Goal: Task Accomplishment & Management: Complete application form

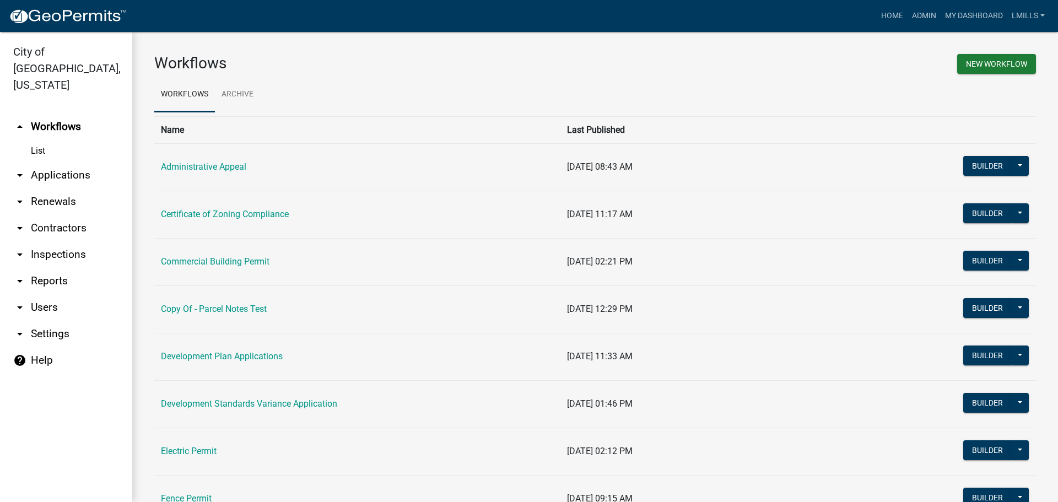
drag, startPoint x: 50, startPoint y: 265, endPoint x: 74, endPoint y: 257, distance: 25.3
click at [50, 268] on link "arrow_drop_down Reports" at bounding box center [66, 281] width 132 height 26
select select "0: null"
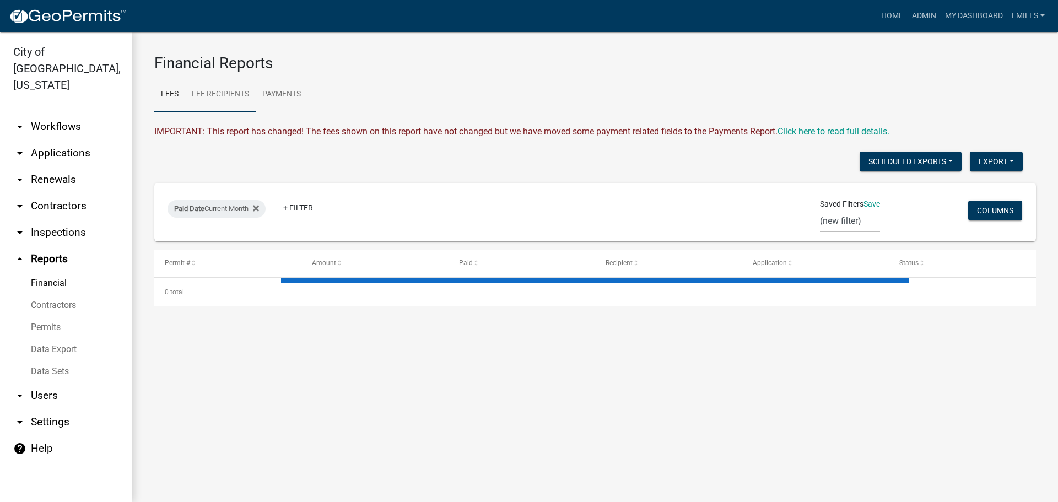
click at [222, 94] on link "Fee Recipients" at bounding box center [220, 94] width 71 height 35
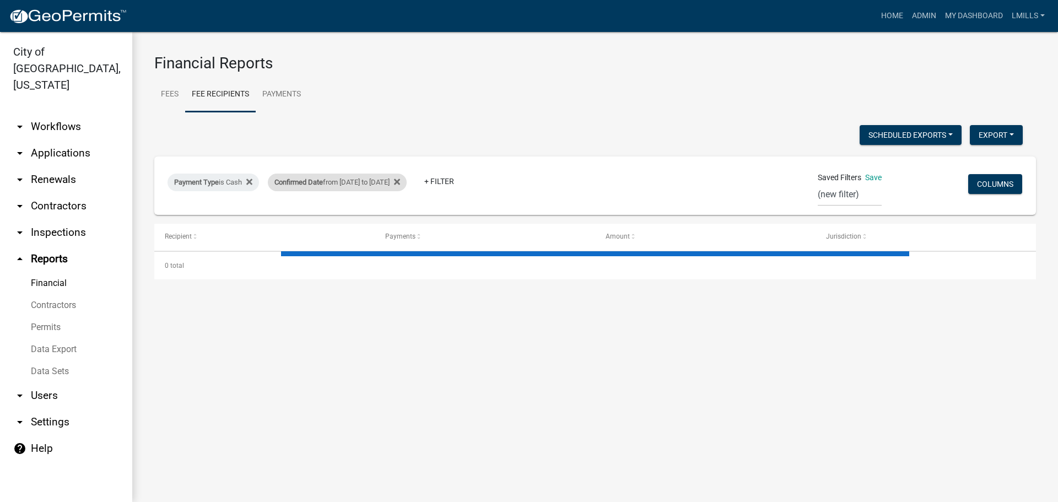
click at [323, 182] on span "Confirmed Date" at bounding box center [298, 182] width 48 height 8
select select "custom"
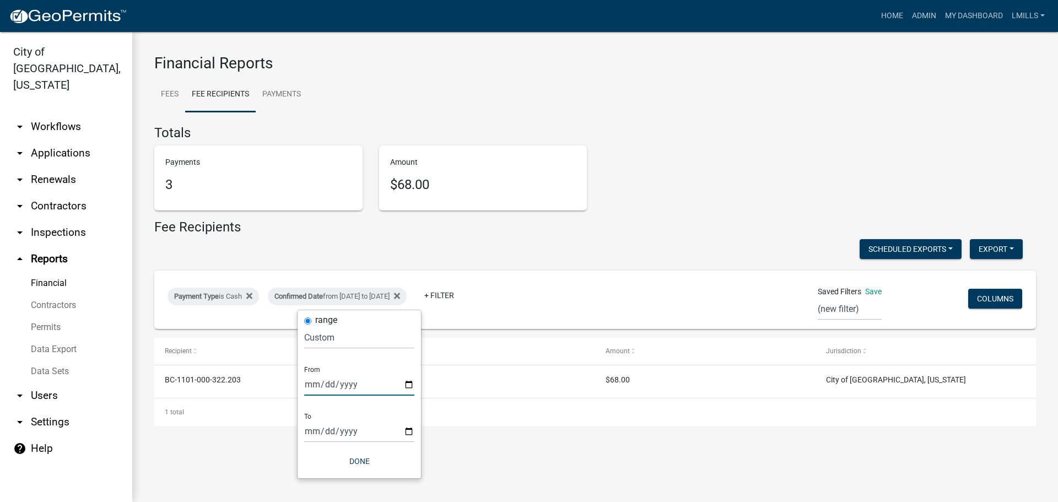
click at [411, 385] on input "2025-09-19" at bounding box center [359, 384] width 110 height 23
type input "2025-09-23"
click at [412, 434] on input "2025-09-21" at bounding box center [359, 431] width 110 height 23
type input "2025-09-23"
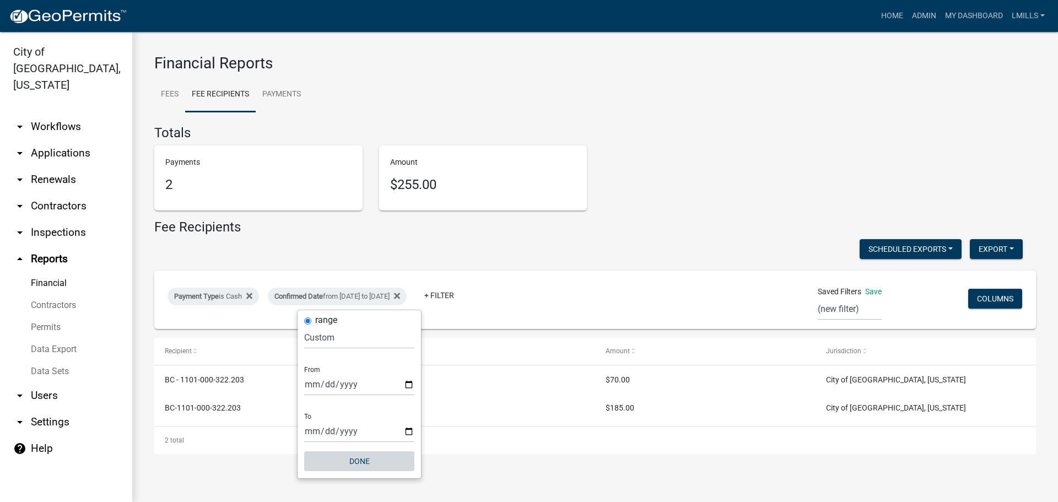
click at [360, 462] on button "Done" at bounding box center [359, 461] width 110 height 20
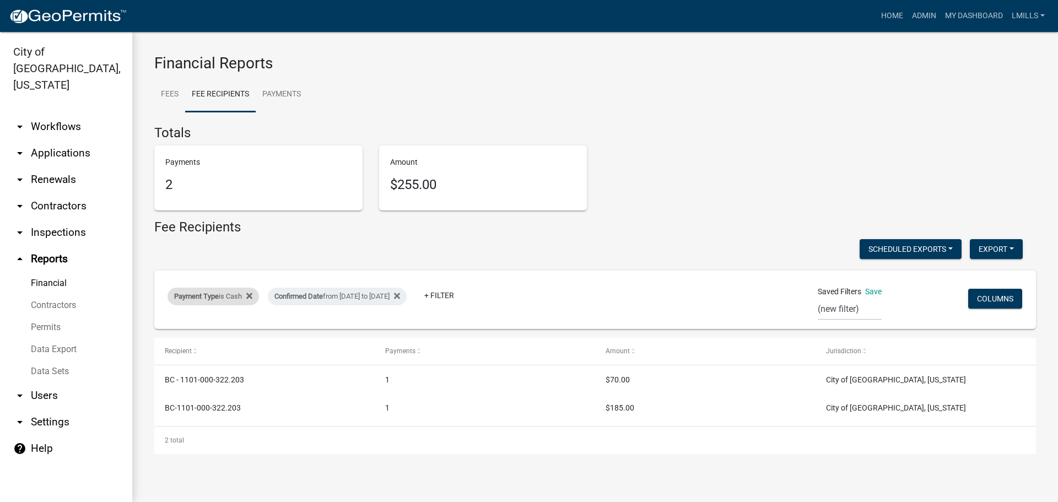
click at [231, 296] on div "Payment Type is Cash" at bounding box center [213, 297] width 91 height 18
click at [219, 337] on select "Select an option Online CreditCardPOS Check Cash" at bounding box center [214, 337] width 110 height 23
select select "Check"
click at [161, 326] on select "Select an option Online CreditCardPOS Check Cash" at bounding box center [214, 337] width 110 height 23
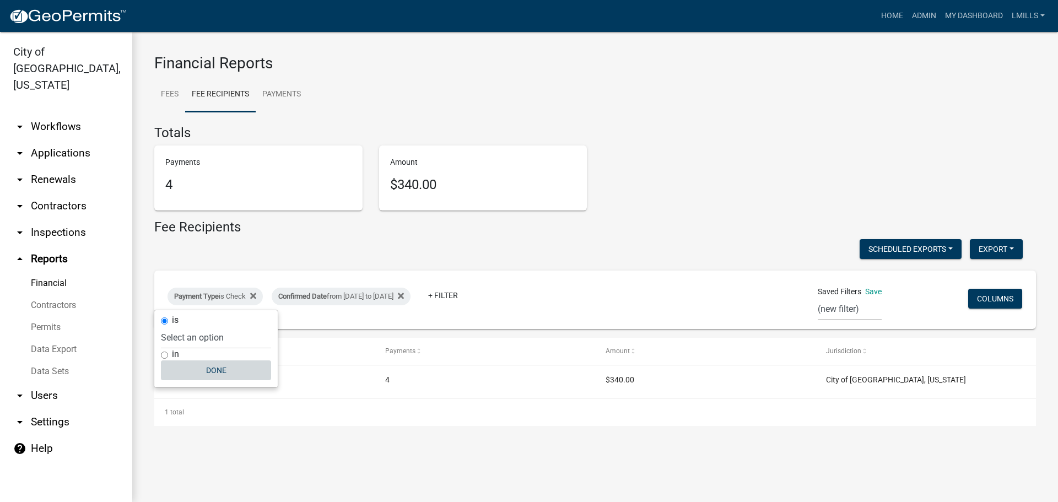
click at [215, 371] on button "Done" at bounding box center [216, 370] width 110 height 20
click at [224, 297] on div "Payment Type is Check" at bounding box center [215, 297] width 95 height 18
click at [217, 343] on select "Select an option Online CreditCardPOS Check Cash" at bounding box center [216, 337] width 110 height 23
select select "Cash"
click at [161, 326] on select "Select an option Online CreditCardPOS Check Cash" at bounding box center [216, 337] width 110 height 23
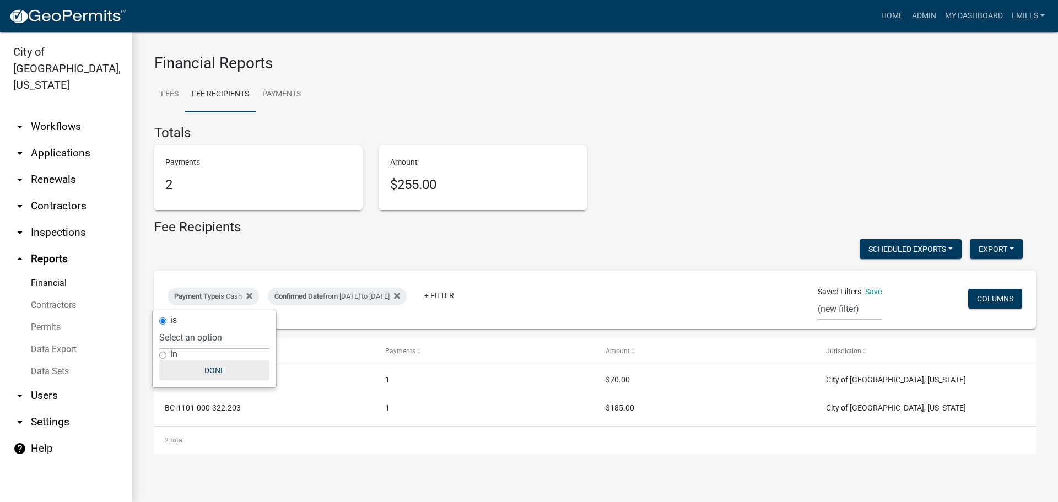
click at [218, 374] on button "Done" at bounding box center [214, 370] width 110 height 20
drag, startPoint x: 297, startPoint y: 238, endPoint x: 242, endPoint y: 229, distance: 54.7
click at [242, 229] on div "Fee Recipients" at bounding box center [595, 229] width 882 height 20
click at [233, 299] on div "Payment Type is Cash" at bounding box center [213, 297] width 91 height 18
click at [215, 338] on select "Select an option Online CreditCardPOS Check Cash" at bounding box center [214, 337] width 110 height 23
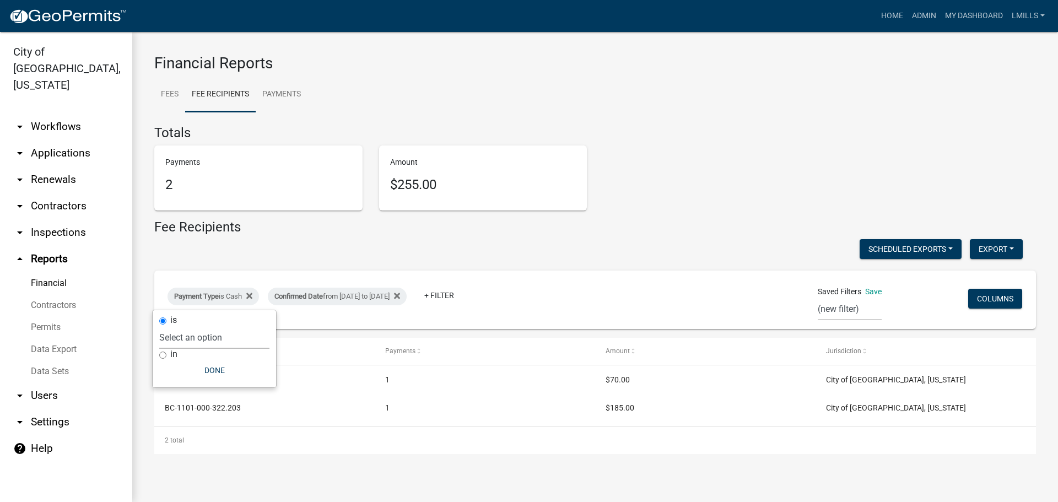
select select "Online"
click at [161, 326] on select "Select an option Online CreditCardPOS Check Cash" at bounding box center [214, 337] width 110 height 23
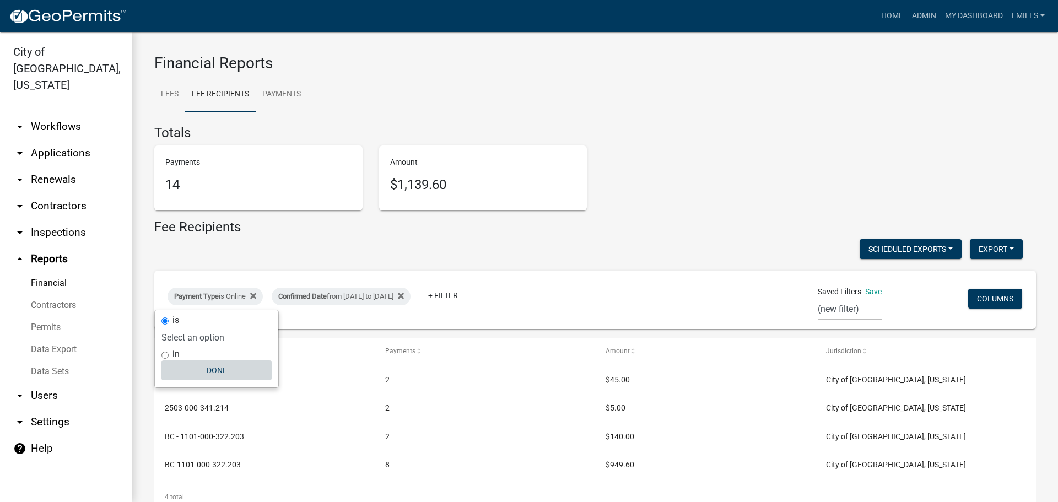
click at [219, 371] on button "Done" at bounding box center [216, 370] width 110 height 20
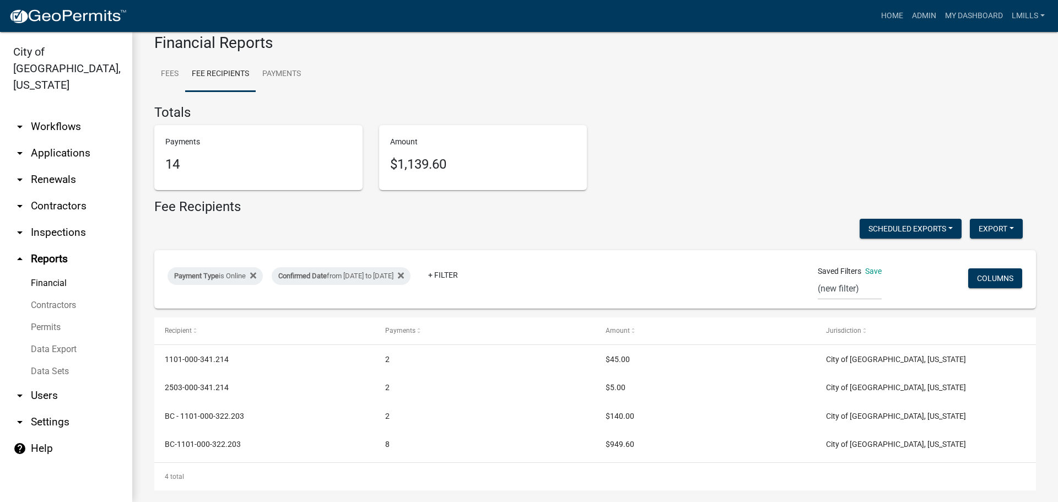
scroll to position [31, 0]
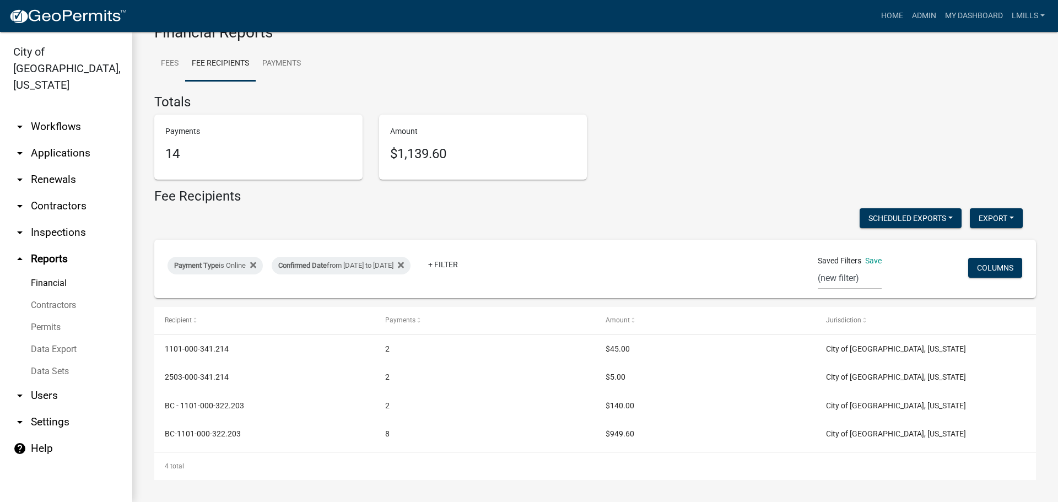
click at [64, 114] on link "arrow_drop_down Workflows" at bounding box center [66, 127] width 132 height 26
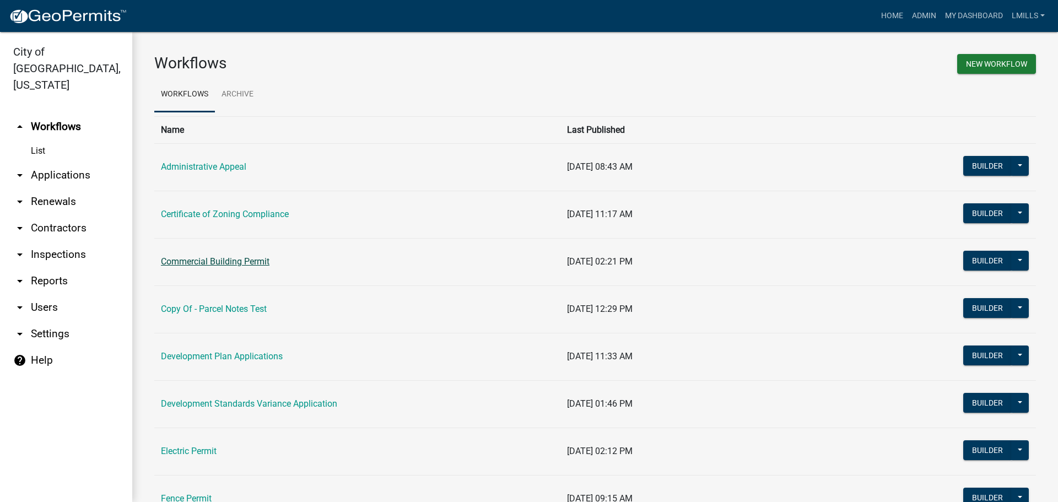
click at [201, 258] on link "Commercial Building Permit" at bounding box center [215, 261] width 109 height 10
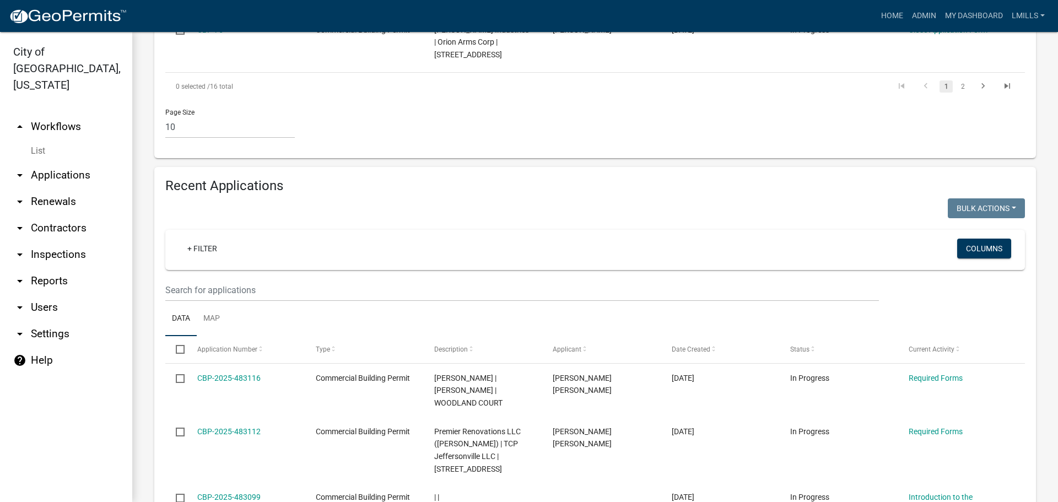
scroll to position [992, 0]
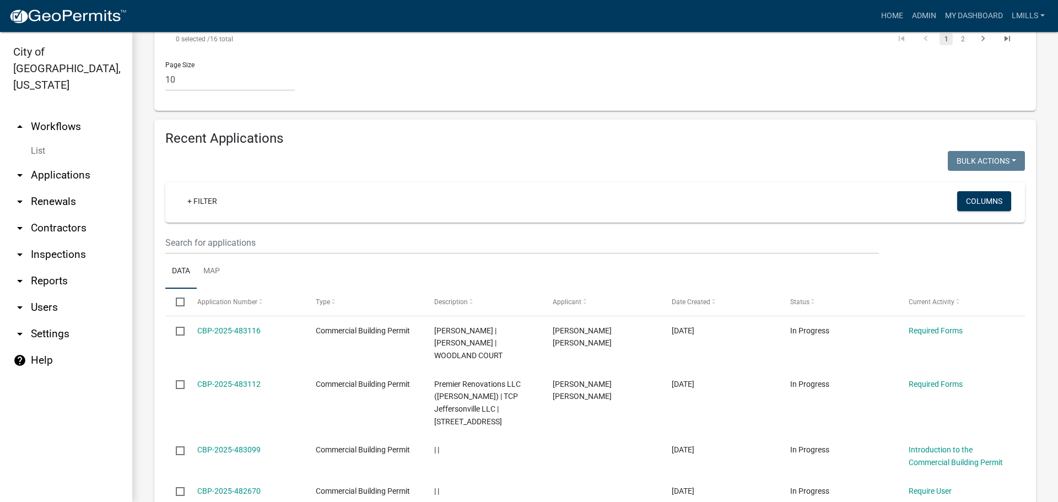
click at [72, 162] on link "arrow_drop_down Applications" at bounding box center [66, 175] width 132 height 26
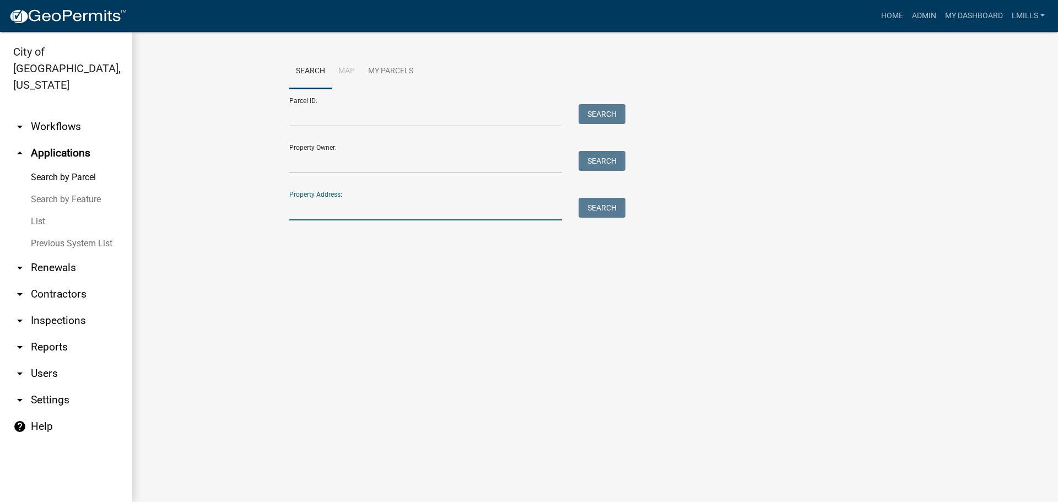
click at [344, 205] on input "Property Address:" at bounding box center [425, 209] width 273 height 23
type input "810 7th"
click at [603, 206] on button "Search" at bounding box center [602, 208] width 47 height 20
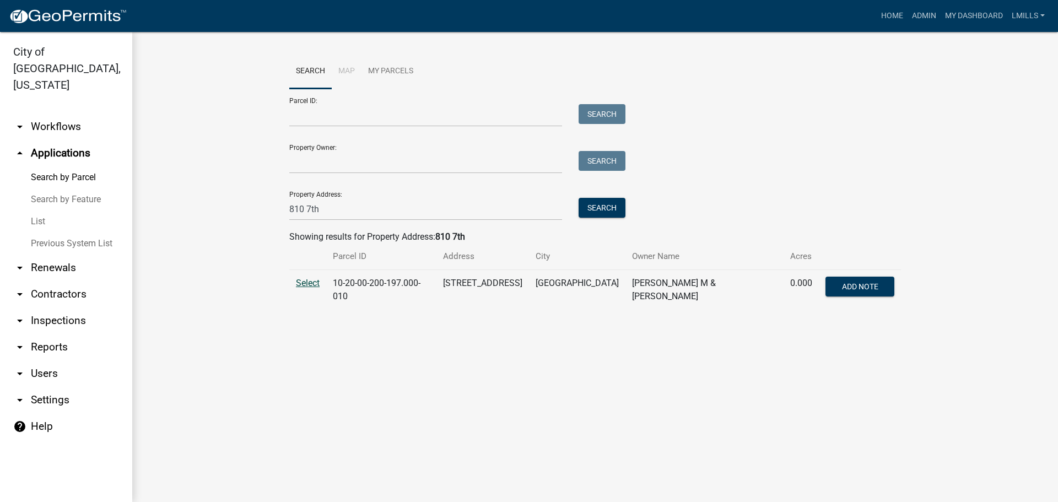
click at [310, 279] on span "Select" at bounding box center [308, 283] width 24 height 10
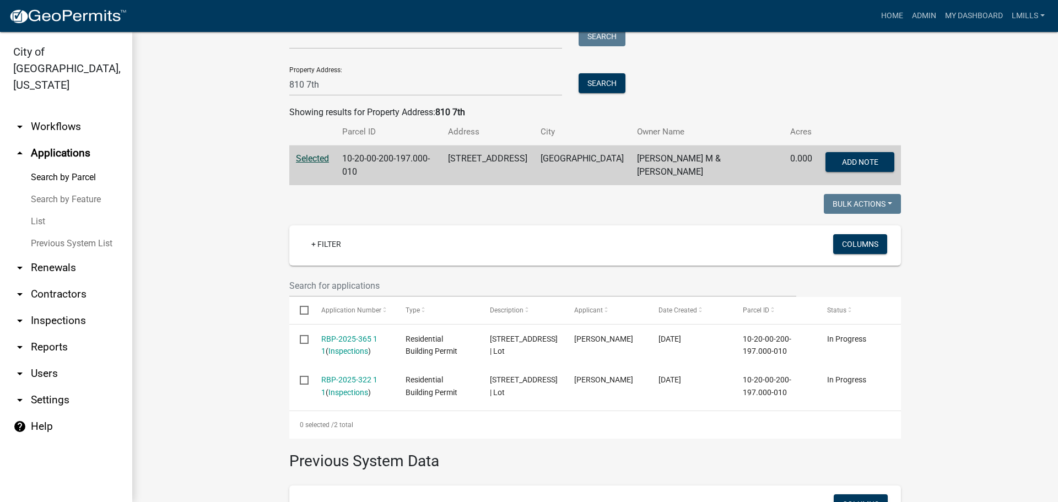
scroll to position [276, 0]
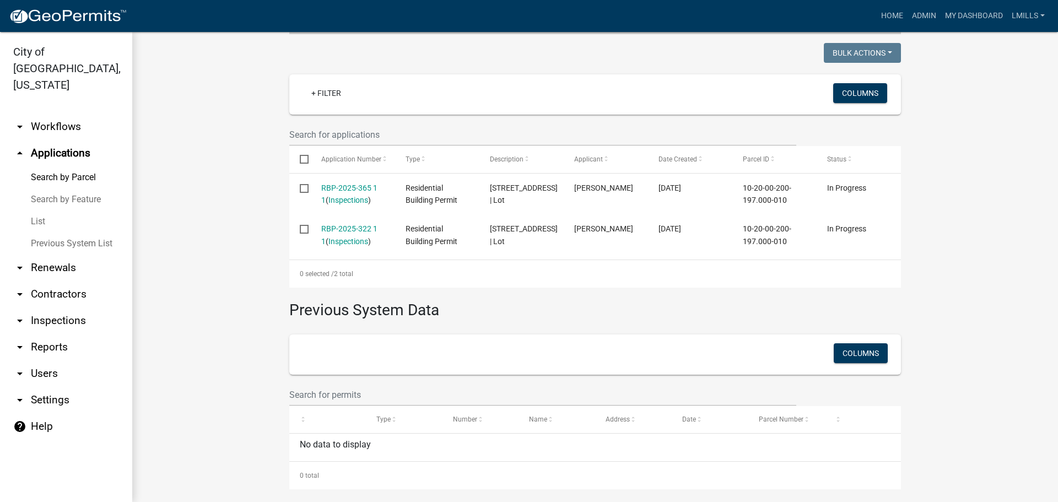
click at [56, 114] on link "arrow_drop_down Workflows" at bounding box center [66, 127] width 132 height 26
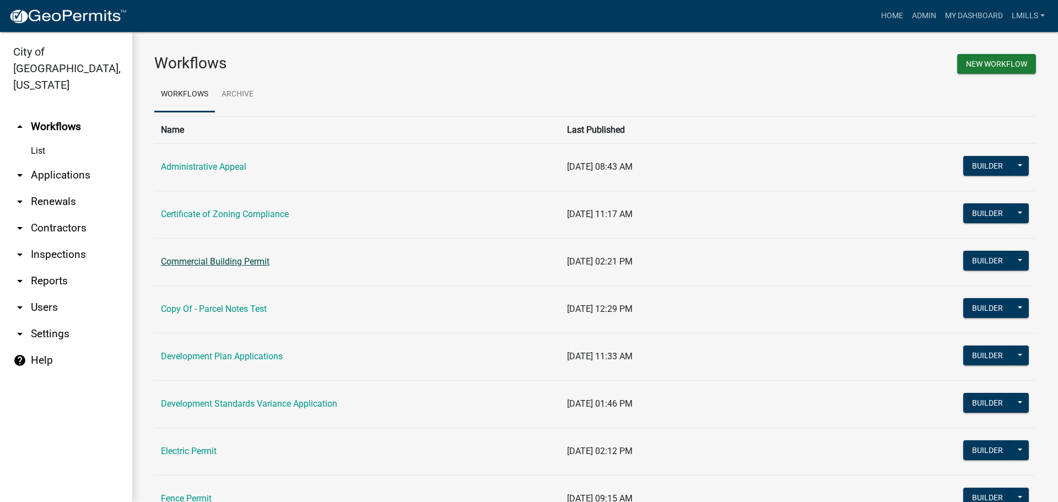
click at [215, 265] on link "Commercial Building Permit" at bounding box center [215, 261] width 109 height 10
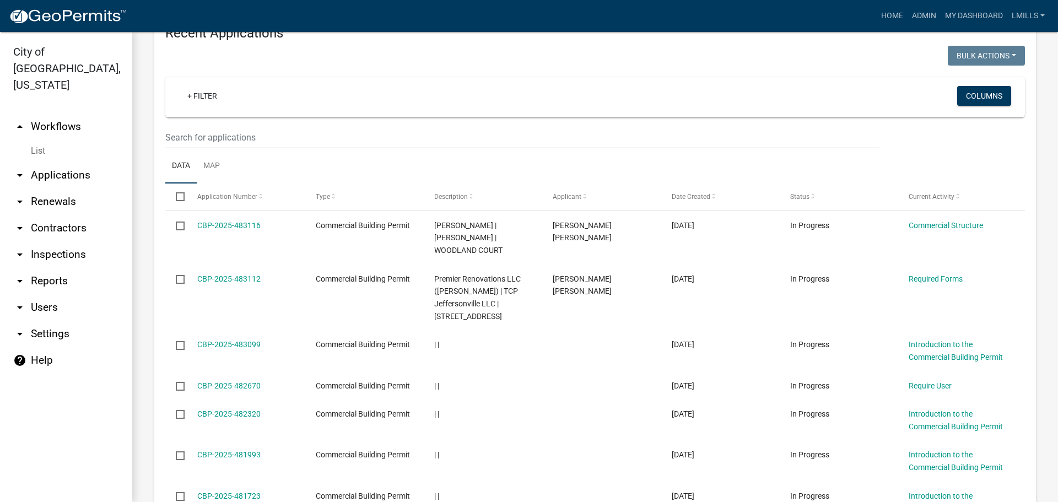
scroll to position [1081, 0]
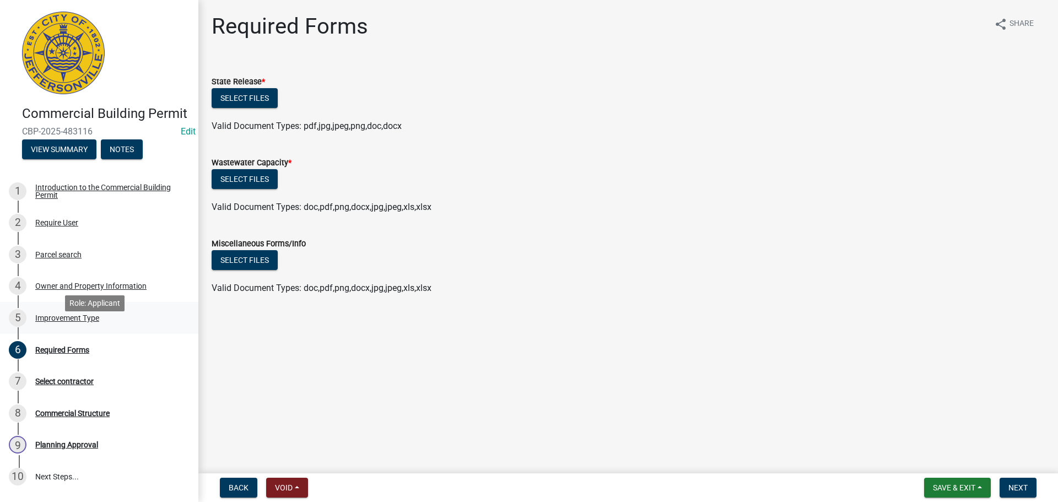
click at [72, 322] on div "Improvement Type" at bounding box center [67, 318] width 64 height 8
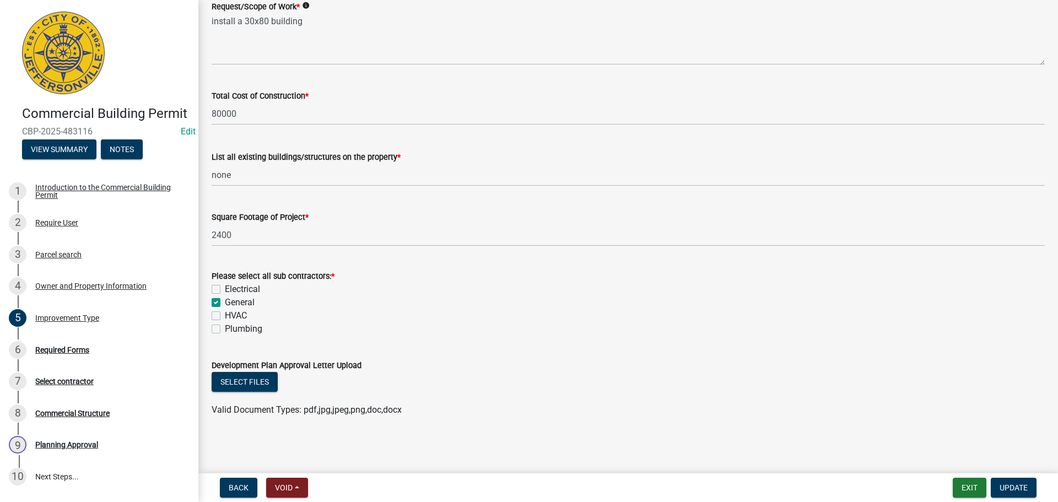
scroll to position [389, 0]
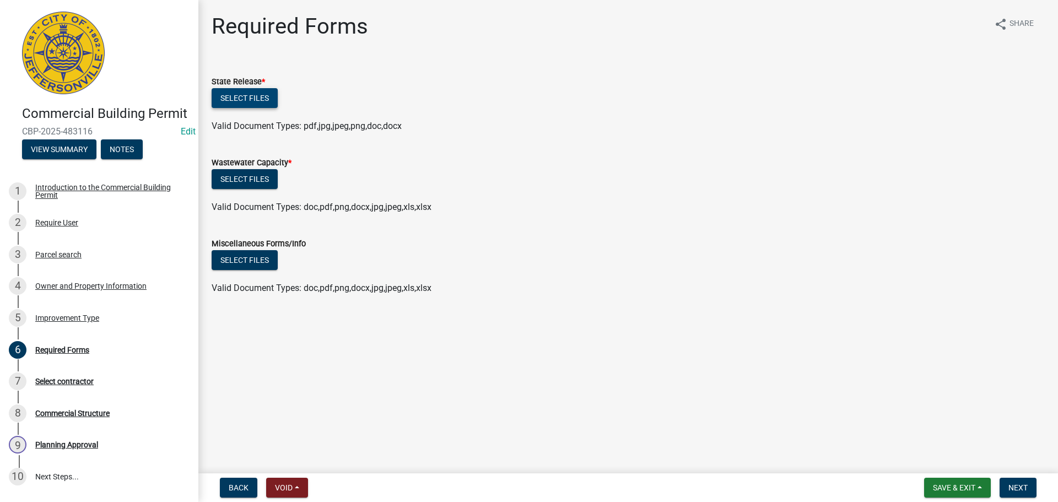
click at [247, 99] on button "Select files" at bounding box center [245, 98] width 66 height 20
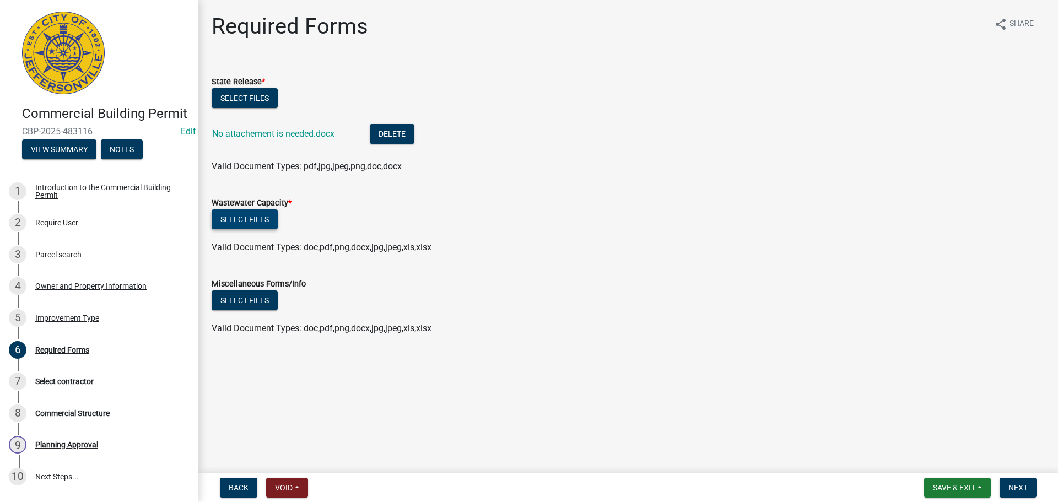
click at [246, 220] on button "Select files" at bounding box center [245, 219] width 66 height 20
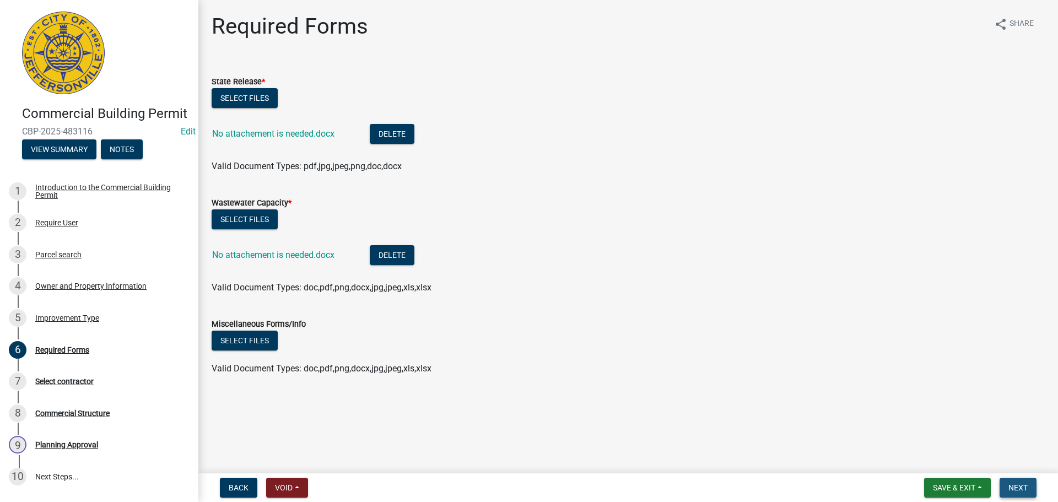
click at [1015, 487] on span "Next" at bounding box center [1018, 487] width 19 height 9
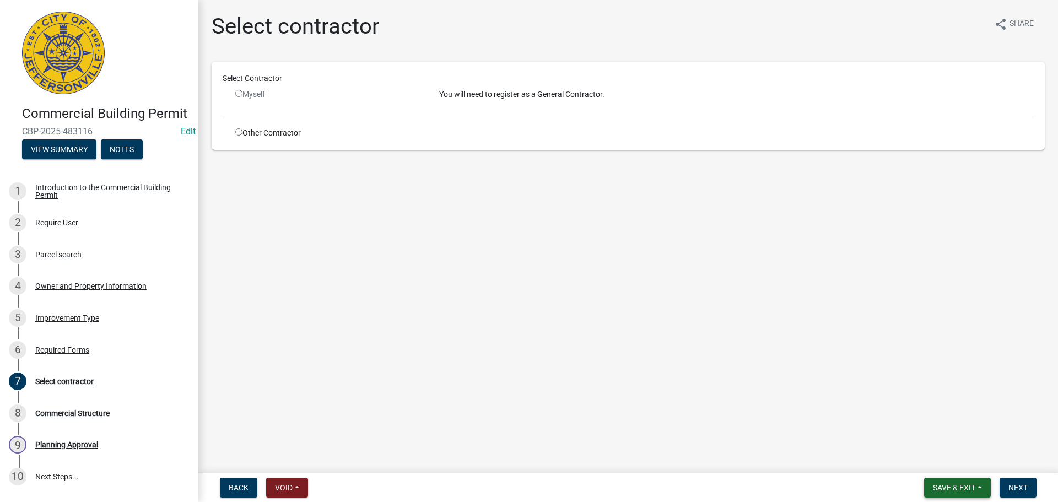
click at [955, 487] on span "Save & Exit" at bounding box center [954, 487] width 42 height 9
click at [957, 462] on button "Save & Exit" at bounding box center [947, 459] width 88 height 26
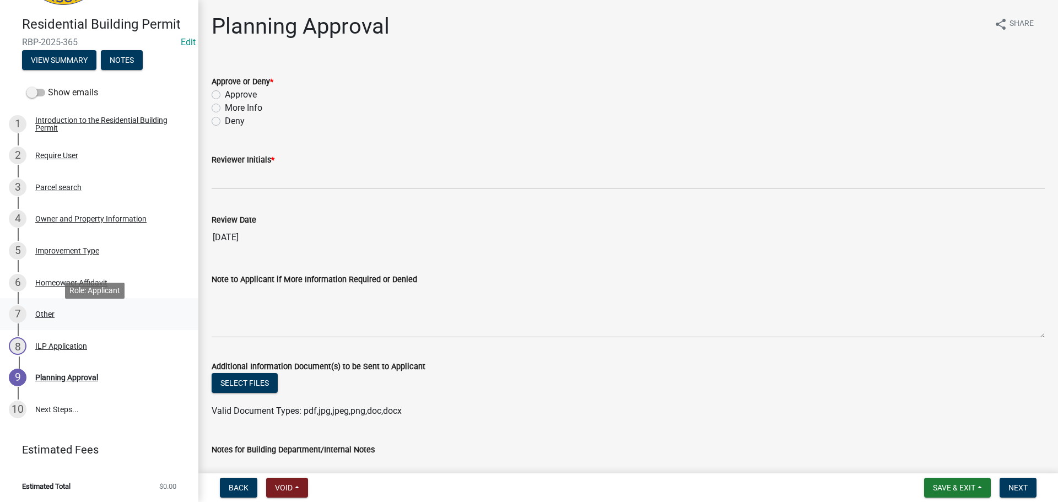
scroll to position [90, 0]
click at [91, 217] on div "Owner and Property Information" at bounding box center [90, 218] width 111 height 8
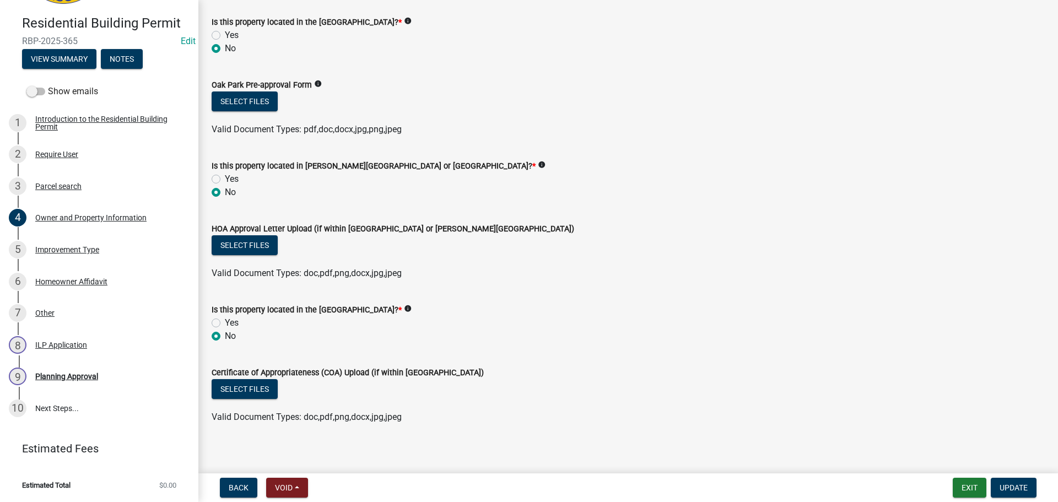
scroll to position [926, 0]
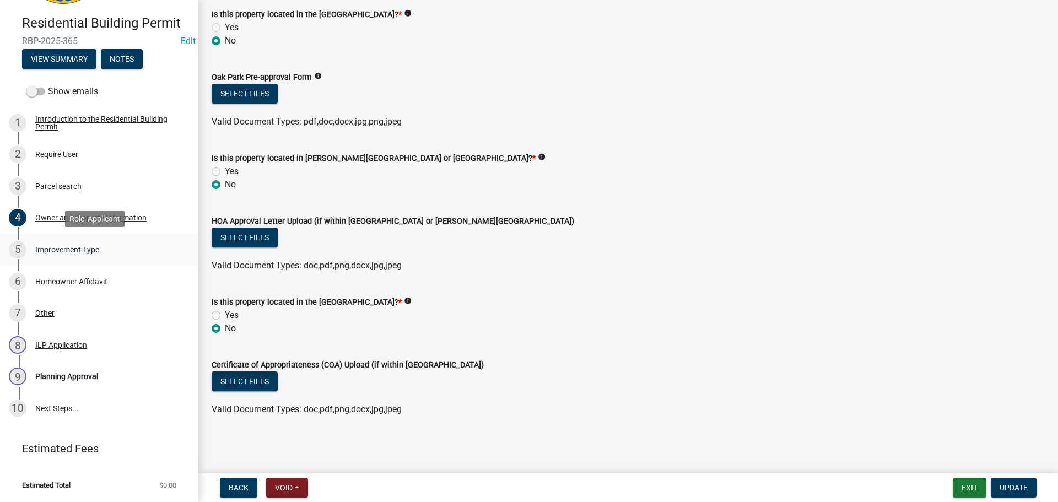
click at [61, 247] on div "Improvement Type" at bounding box center [67, 250] width 64 height 8
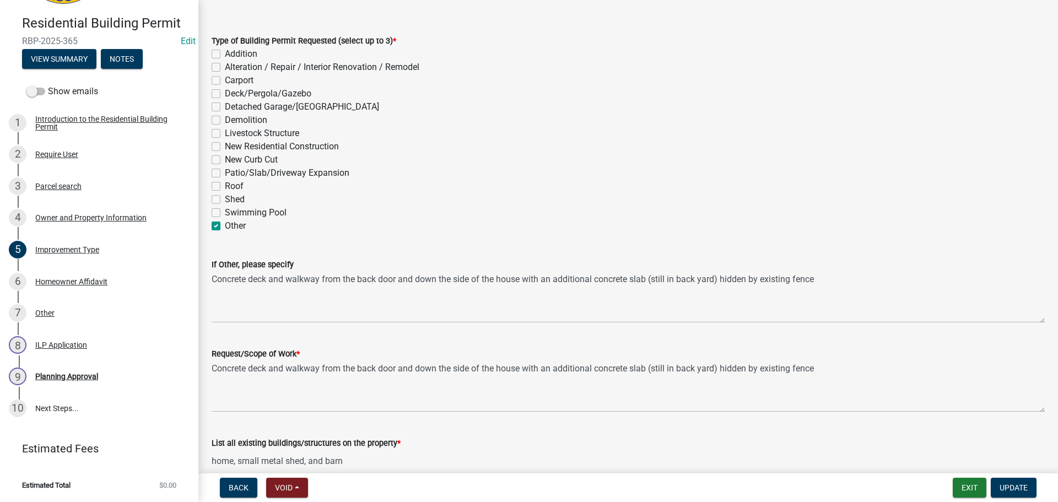
scroll to position [96, 0]
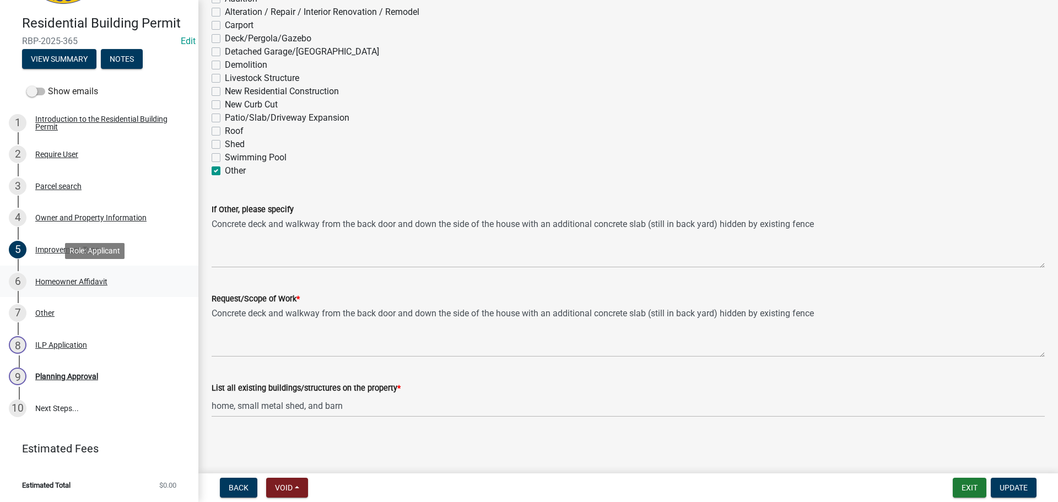
click at [82, 280] on div "Homeowner Affidavit" at bounding box center [71, 282] width 72 height 8
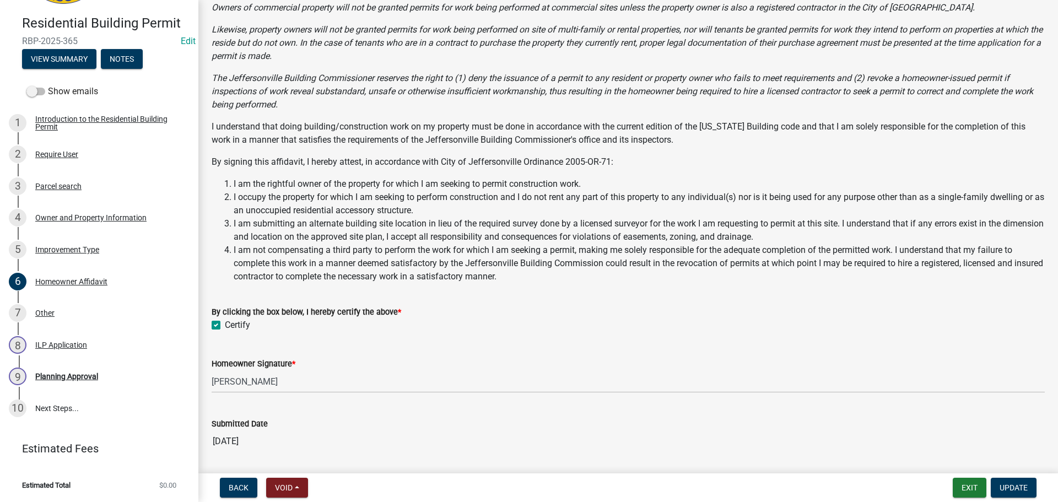
scroll to position [98, 0]
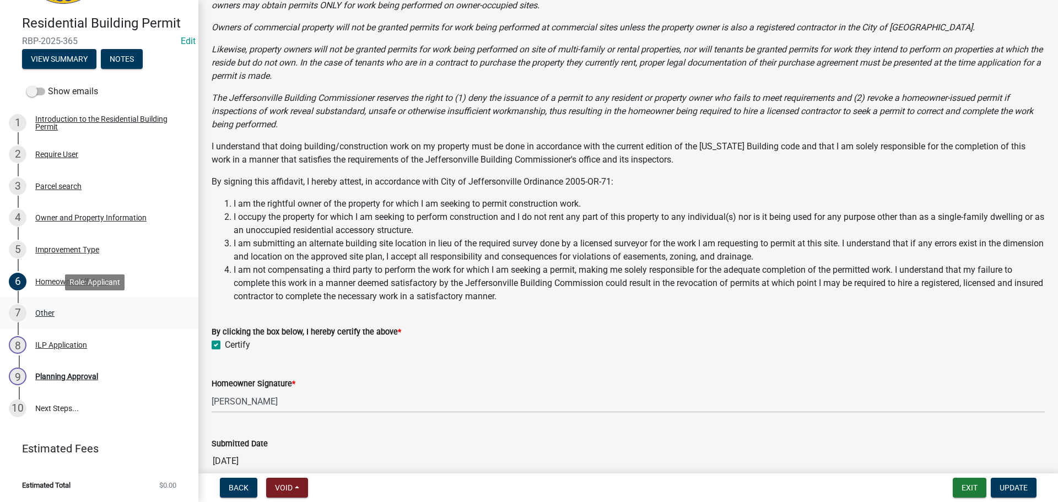
click at [42, 311] on div "Other" at bounding box center [44, 313] width 19 height 8
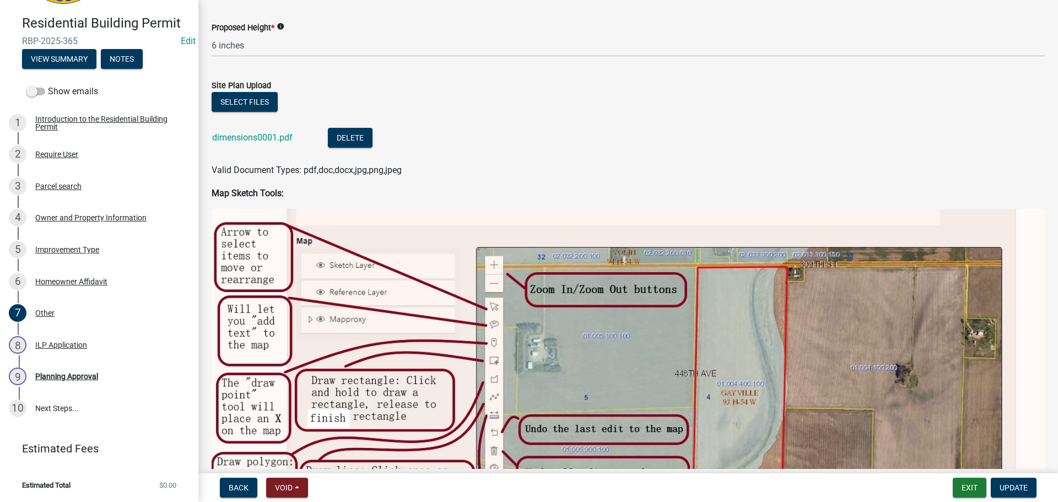
scroll to position [276, 0]
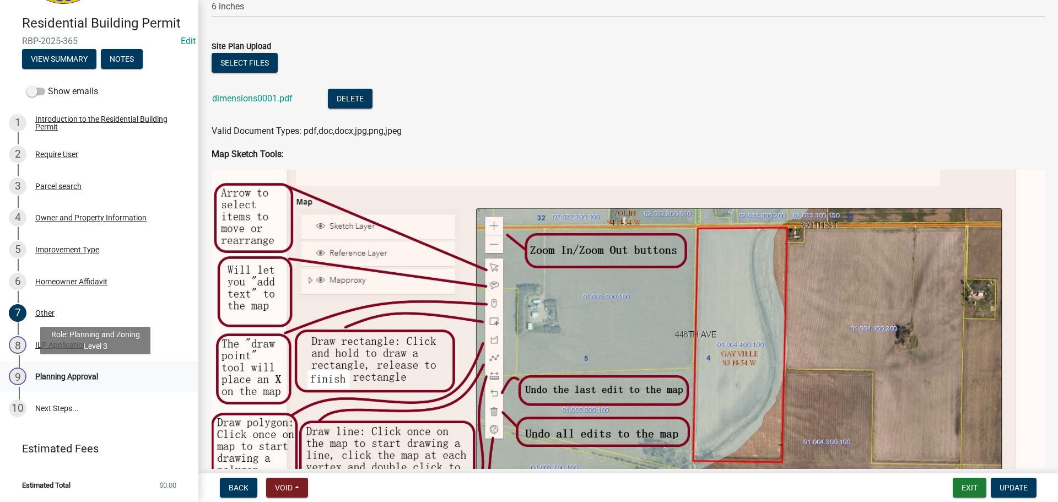
click at [77, 375] on div "Planning Approval" at bounding box center [66, 377] width 63 height 8
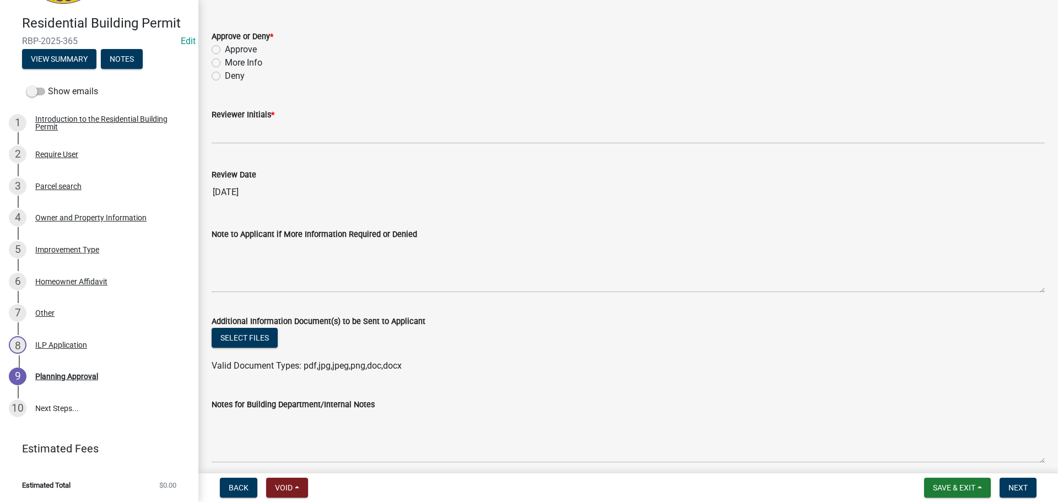
scroll to position [0, 0]
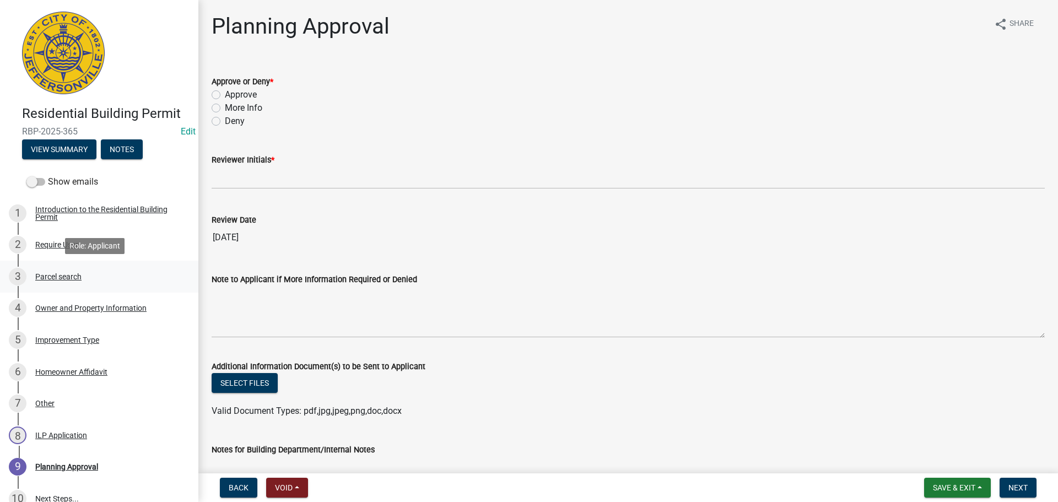
click at [55, 274] on div "Parcel search" at bounding box center [58, 277] width 46 height 8
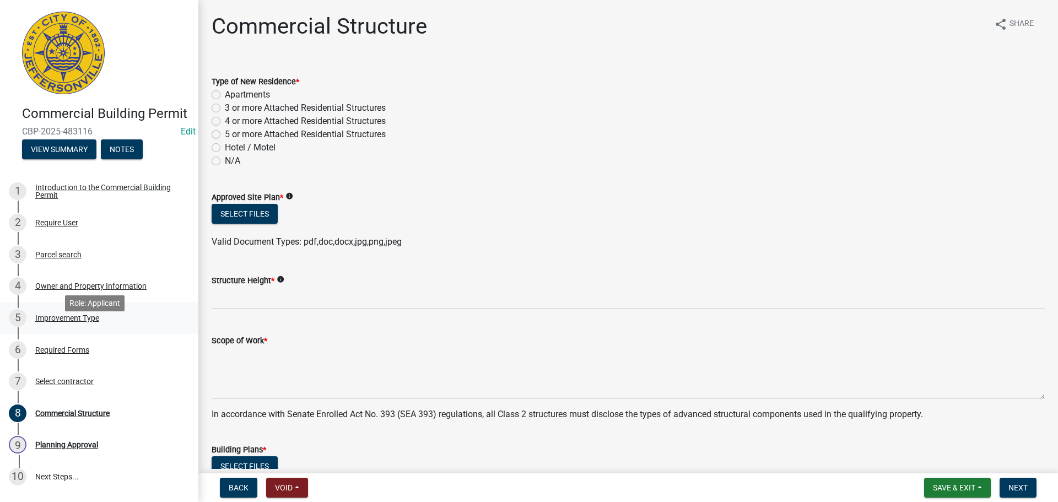
click at [64, 322] on div "Improvement Type" at bounding box center [67, 318] width 64 height 8
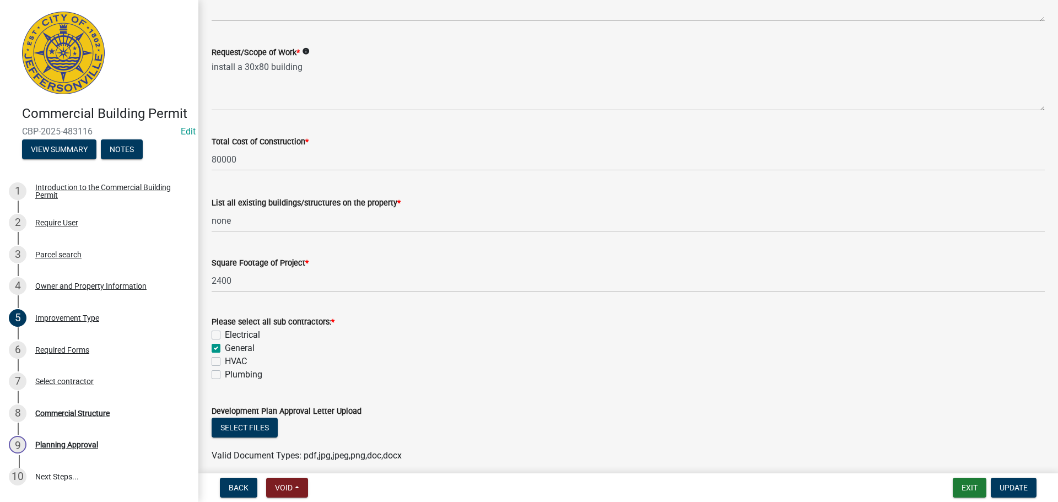
scroll to position [386, 0]
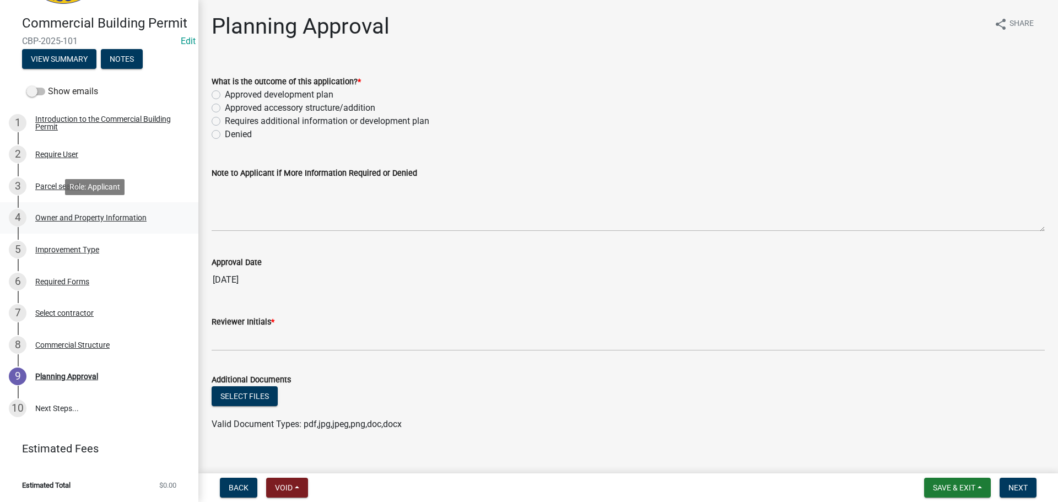
scroll to position [106, 0]
click at [96, 215] on div "Owner and Property Information" at bounding box center [90, 218] width 111 height 8
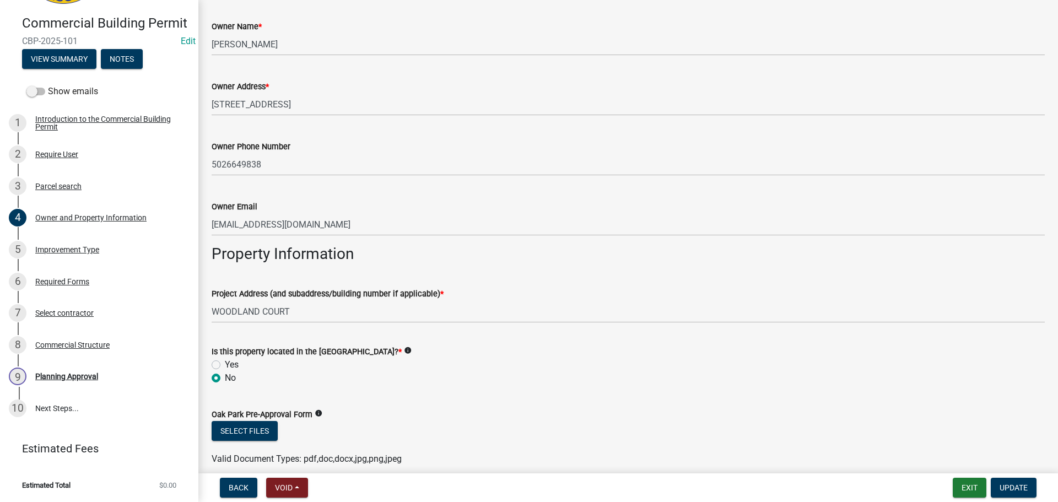
scroll to position [386, 0]
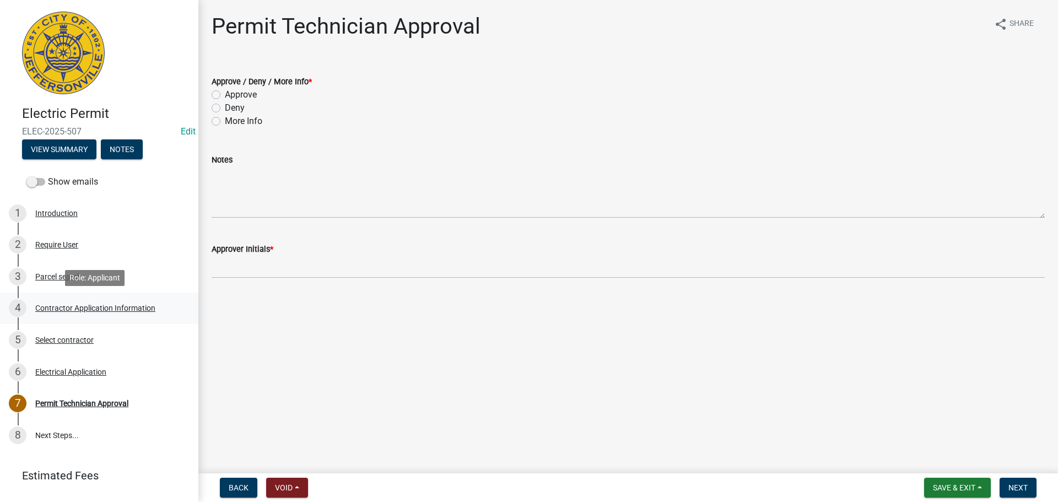
click at [99, 308] on div "Contractor Application Information" at bounding box center [95, 308] width 120 height 8
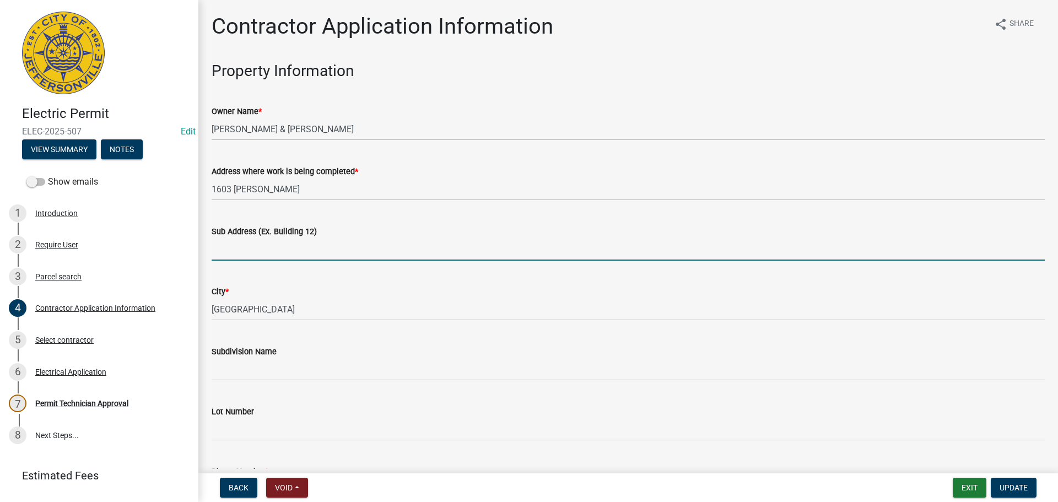
click at [274, 249] on input "Sub Address (Ex. Building 12)" at bounding box center [628, 249] width 833 height 23
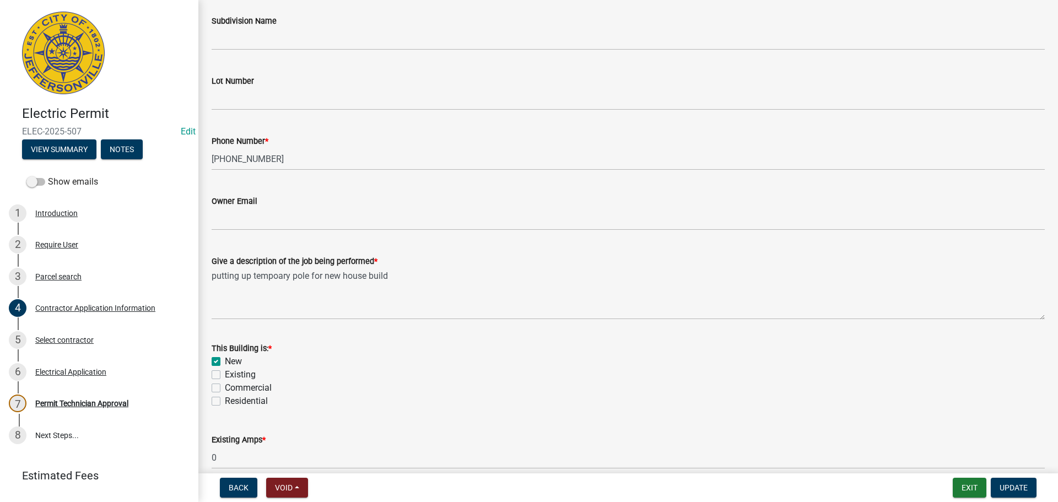
scroll to position [441, 0]
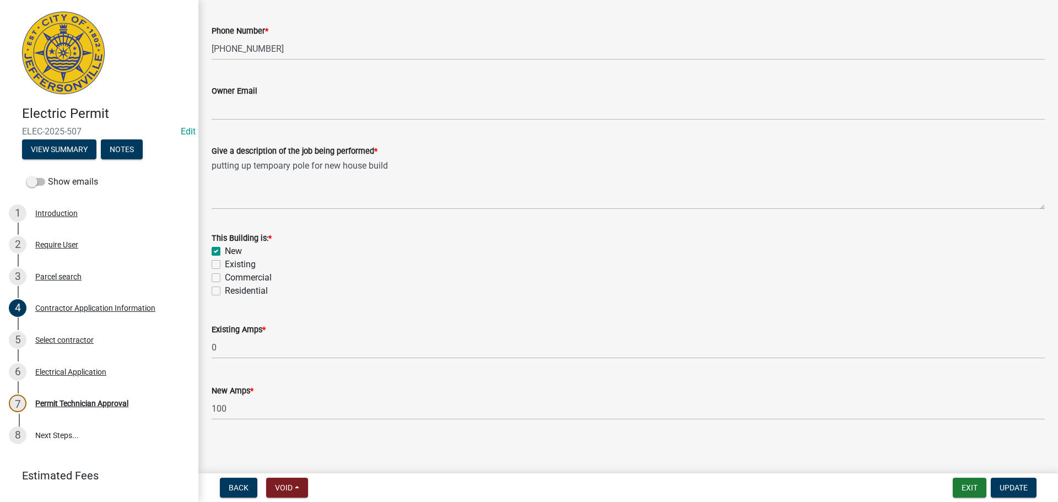
type input "[STREET_ADDRESS][PERSON_NAME]"
click at [237, 292] on label "Residential" at bounding box center [246, 290] width 43 height 13
click at [232, 292] on input "Residential" at bounding box center [228, 287] width 7 height 7
checkbox input "true"
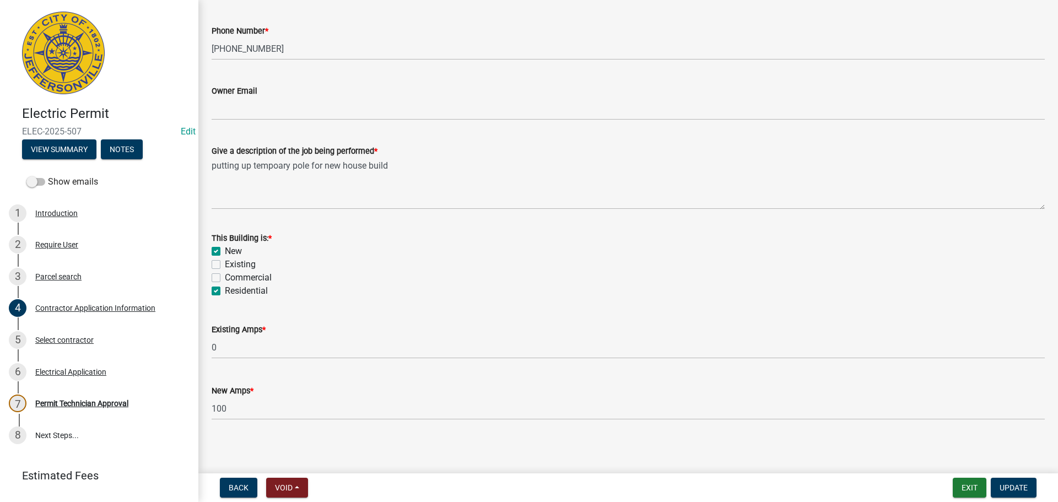
checkbox input "false"
checkbox input "true"
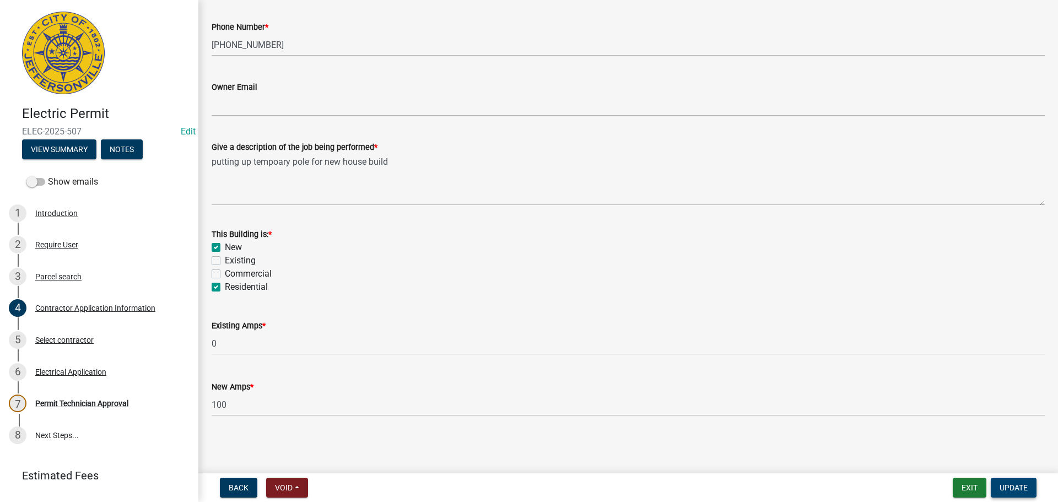
click at [1011, 487] on span "Update" at bounding box center [1014, 487] width 28 height 9
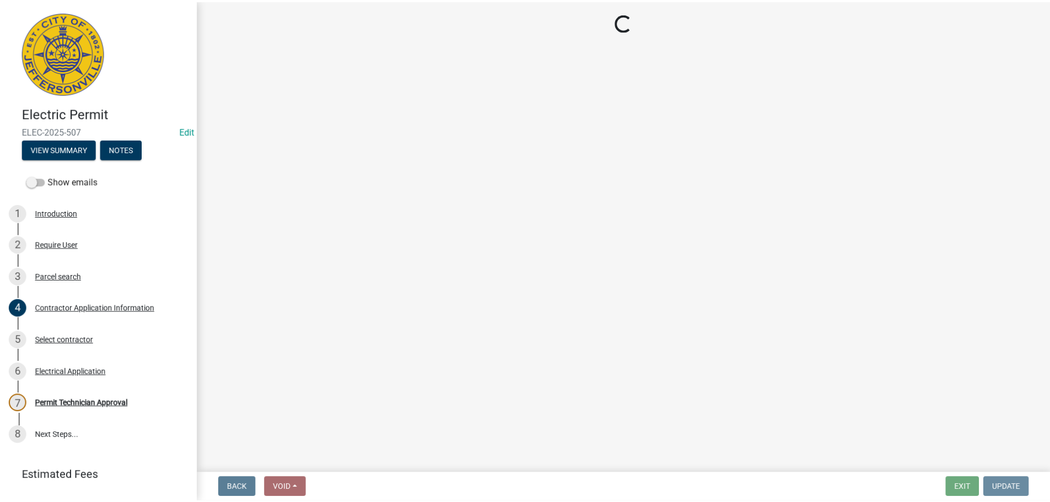
scroll to position [0, 0]
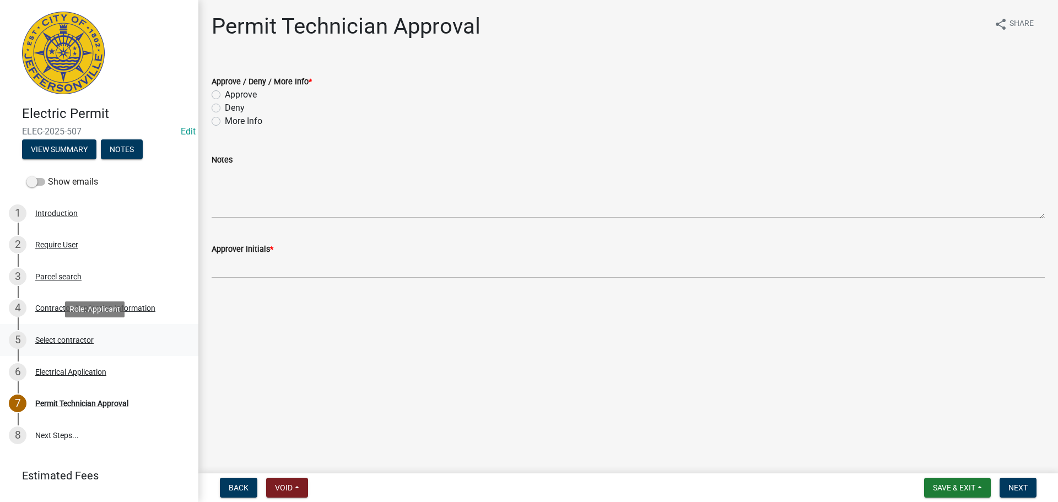
click at [48, 341] on div "Select contractor" at bounding box center [64, 340] width 58 height 8
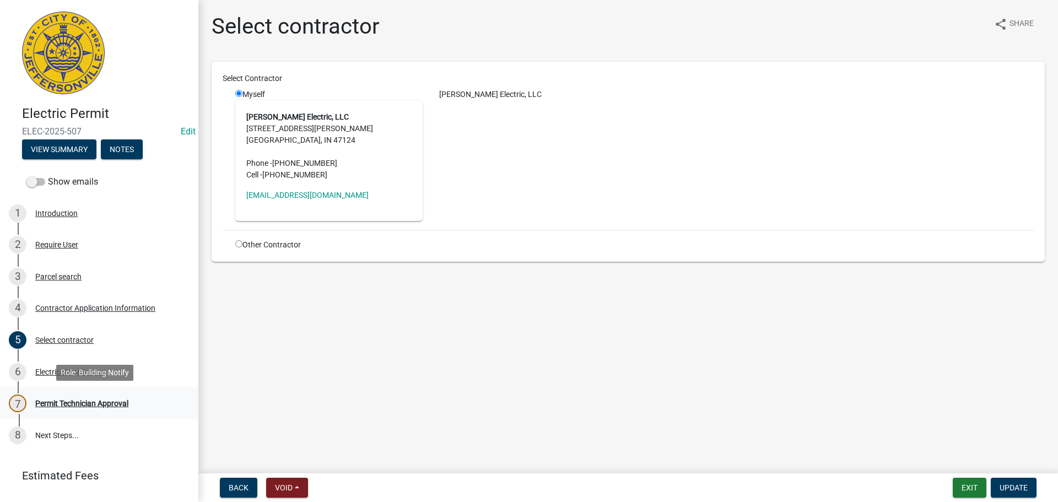
click at [64, 405] on div "Permit Technician Approval" at bounding box center [81, 404] width 93 height 8
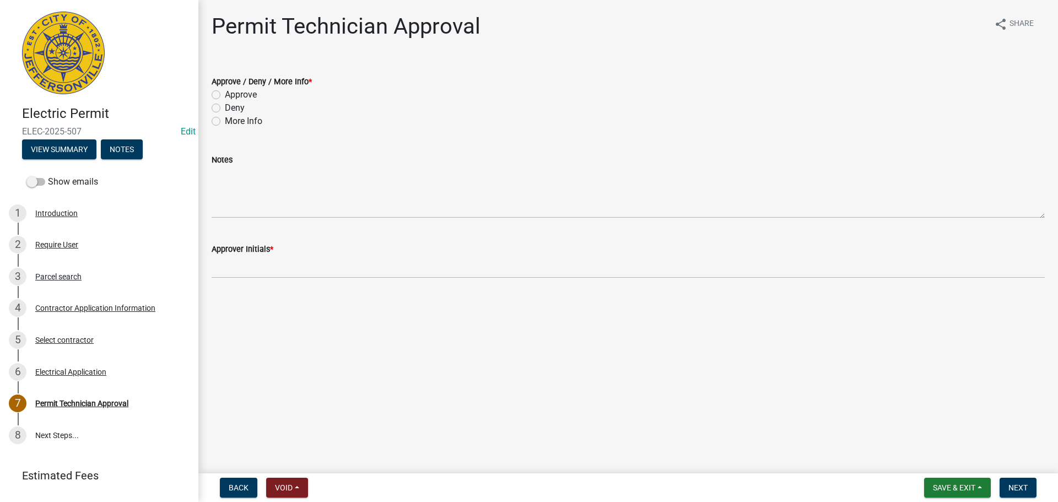
click at [230, 121] on label "More Info" at bounding box center [243, 121] width 37 height 13
click at [230, 121] on input "More Info" at bounding box center [228, 118] width 7 height 7
radio input "true"
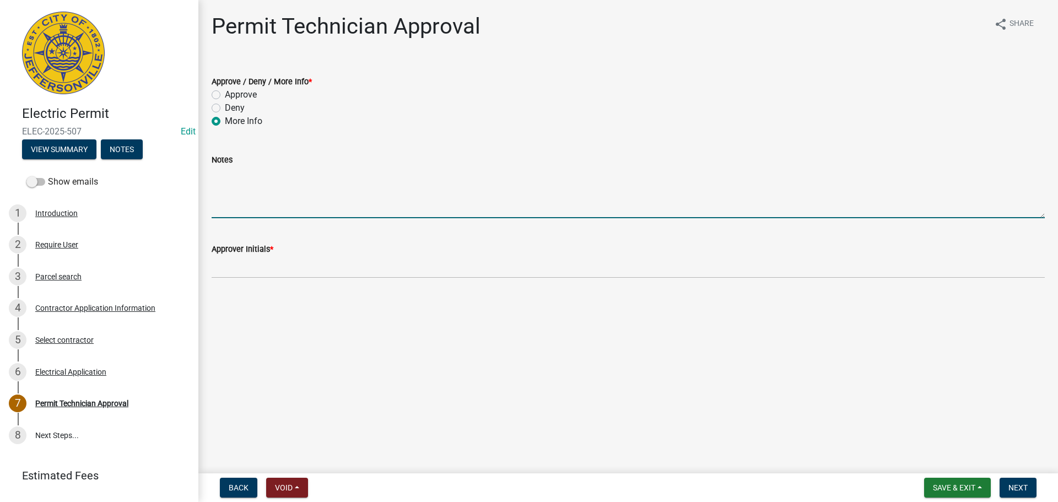
click at [244, 203] on textarea "Notes" at bounding box center [628, 192] width 833 height 52
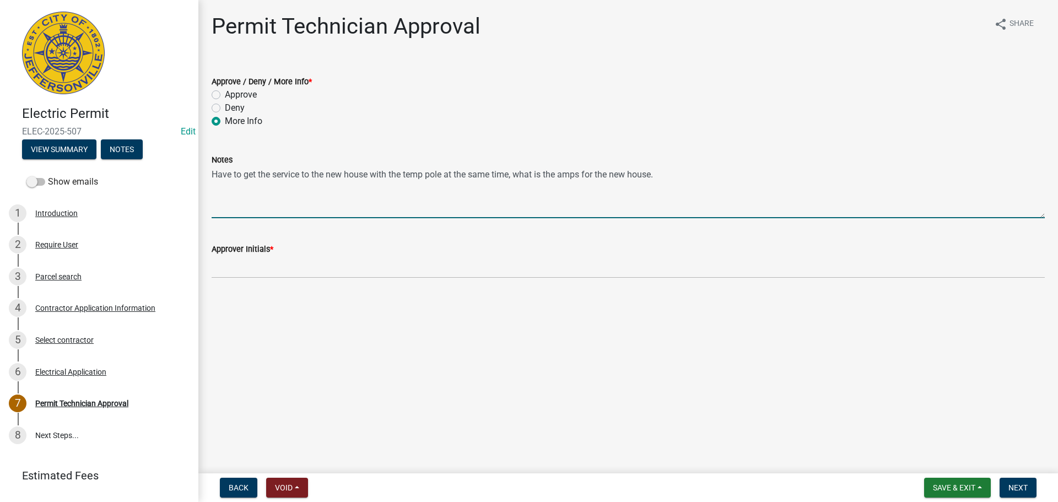
type textarea "Have to get the service to the new house with the temp pole at the same time, w…"
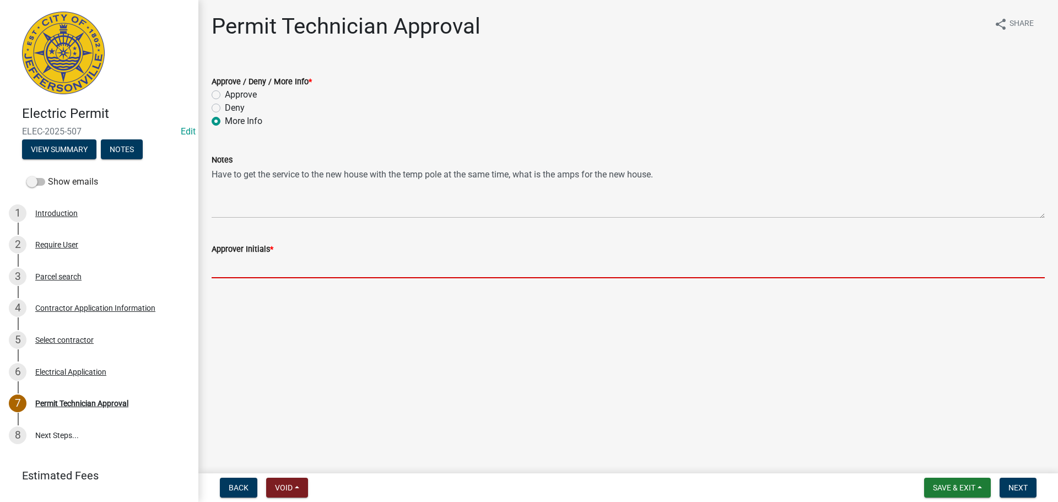
click at [270, 261] on input "Approver Initials *" at bounding box center [628, 267] width 833 height 23
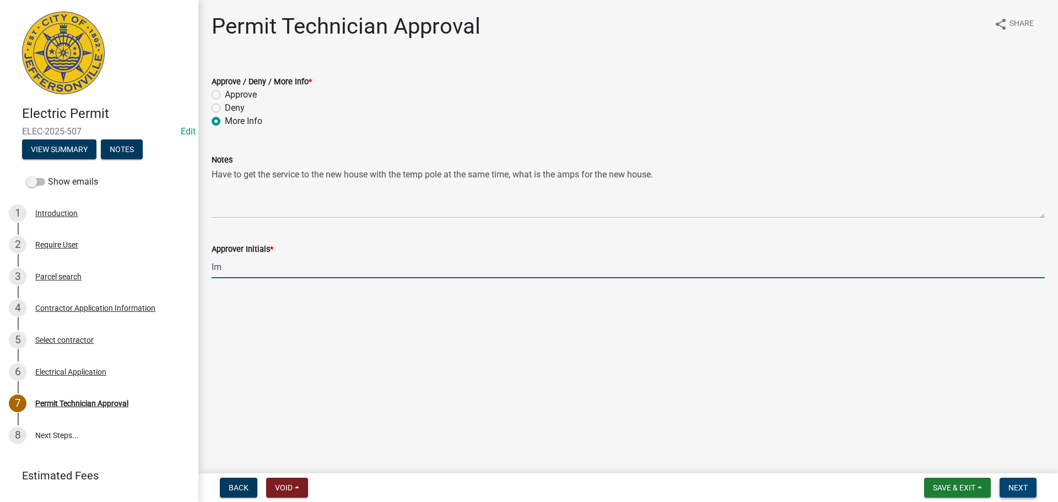
type input "lm"
click at [1033, 487] on button "Next" at bounding box center [1018, 488] width 37 height 20
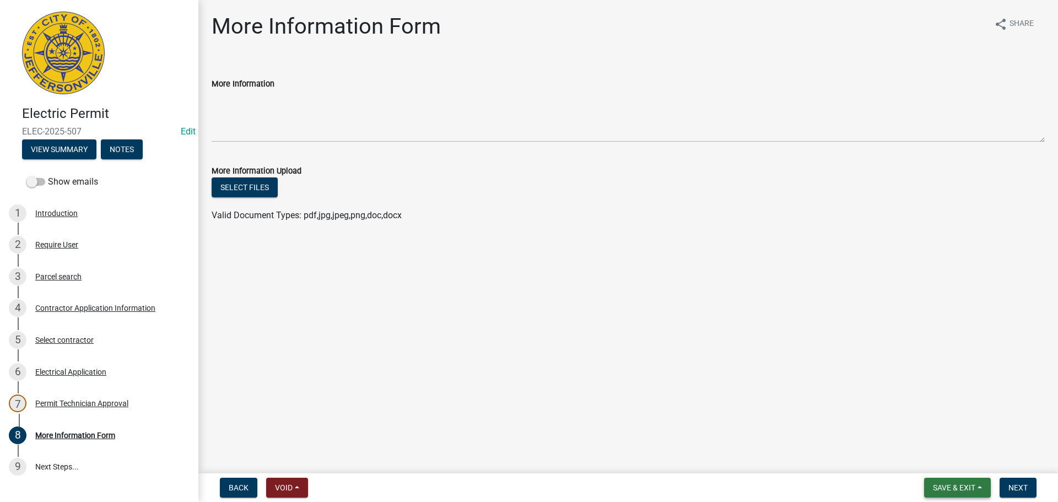
click at [950, 486] on span "Save & Exit" at bounding box center [954, 487] width 42 height 9
click at [950, 457] on button "Save & Exit" at bounding box center [947, 459] width 88 height 26
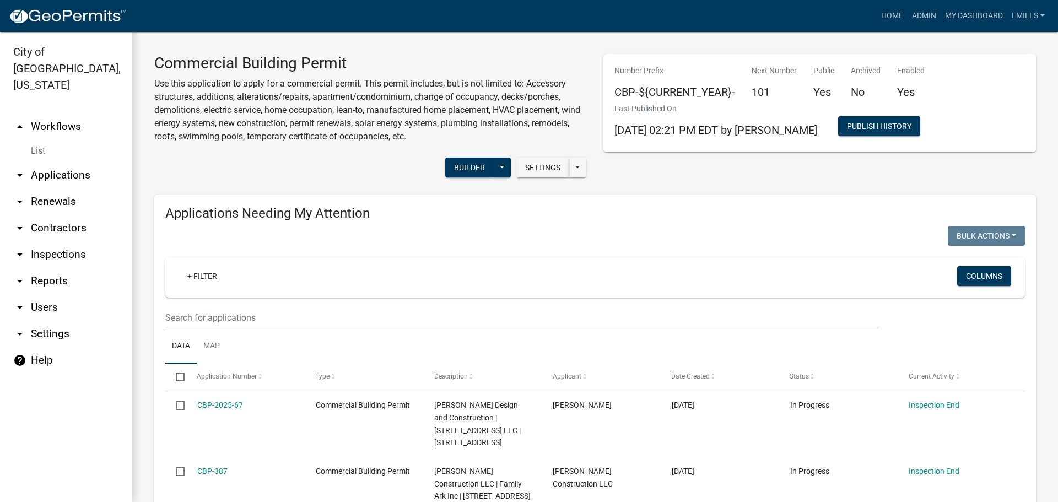
scroll to position [1081, 0]
